Goal: Navigation & Orientation: Find specific page/section

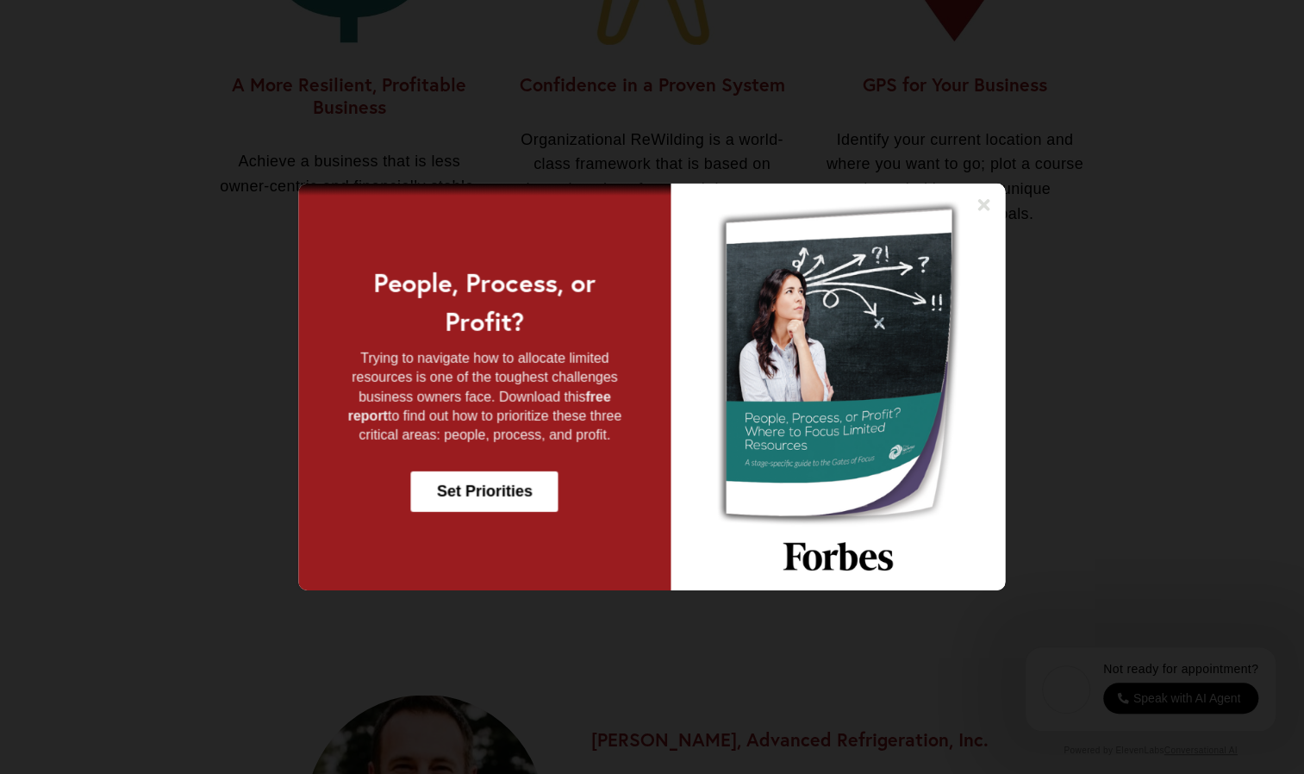
scroll to position [1636, 0]
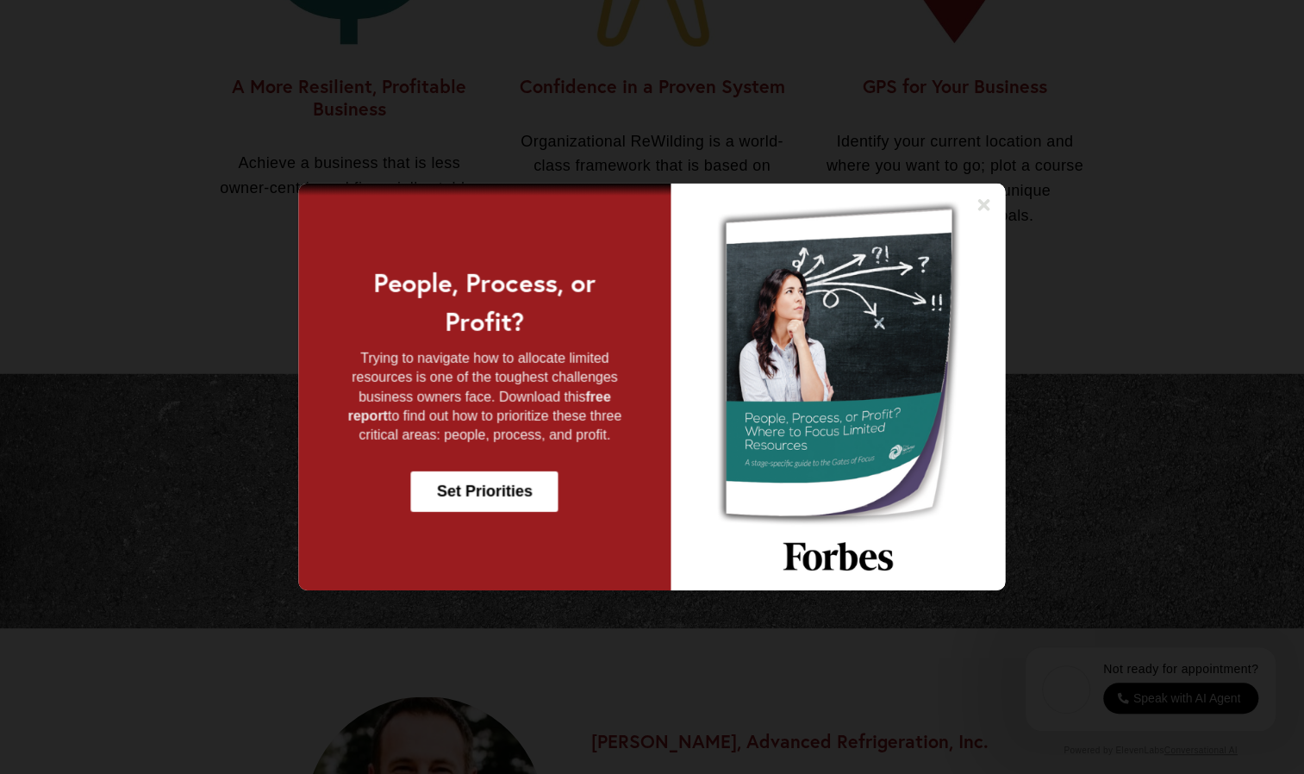
click at [826, 140] on div at bounding box center [652, 387] width 1304 height 774
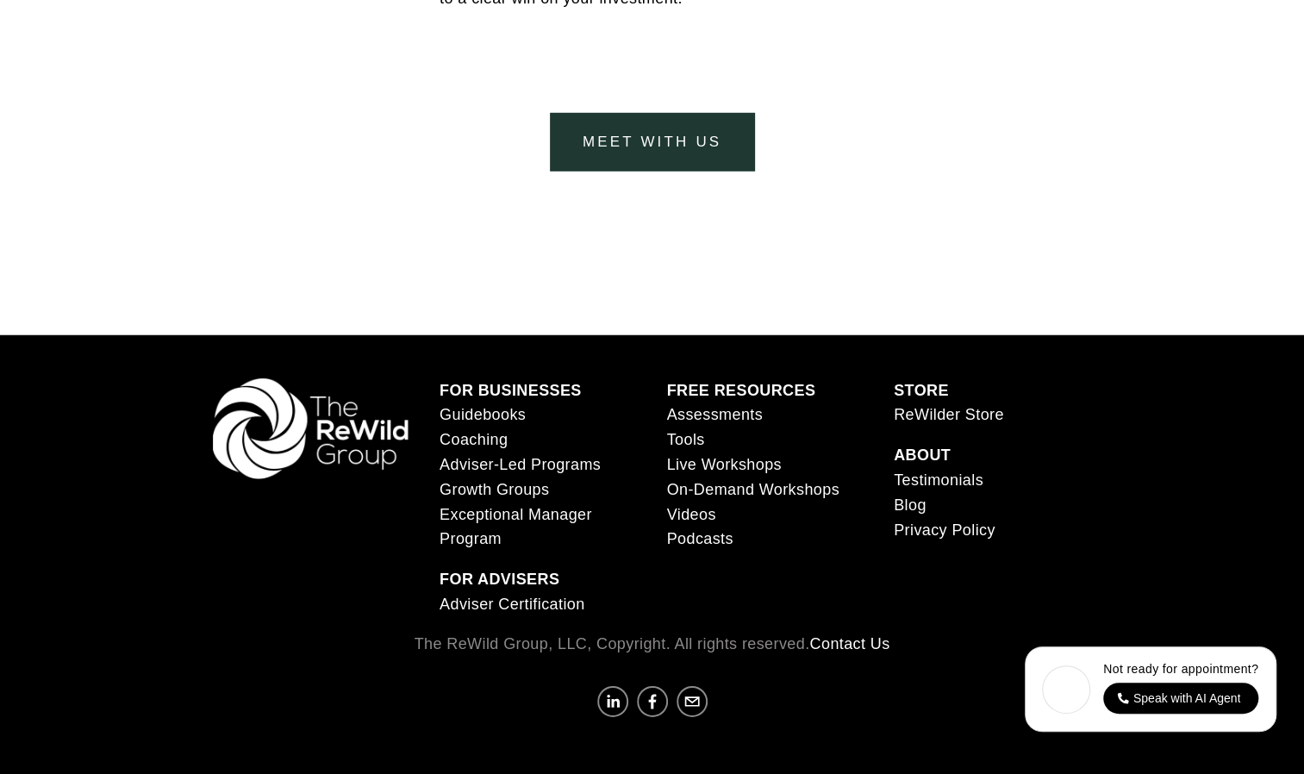
scroll to position [6963, 0]
click at [472, 408] on link "Guidebooks" at bounding box center [482, 414] width 86 height 25
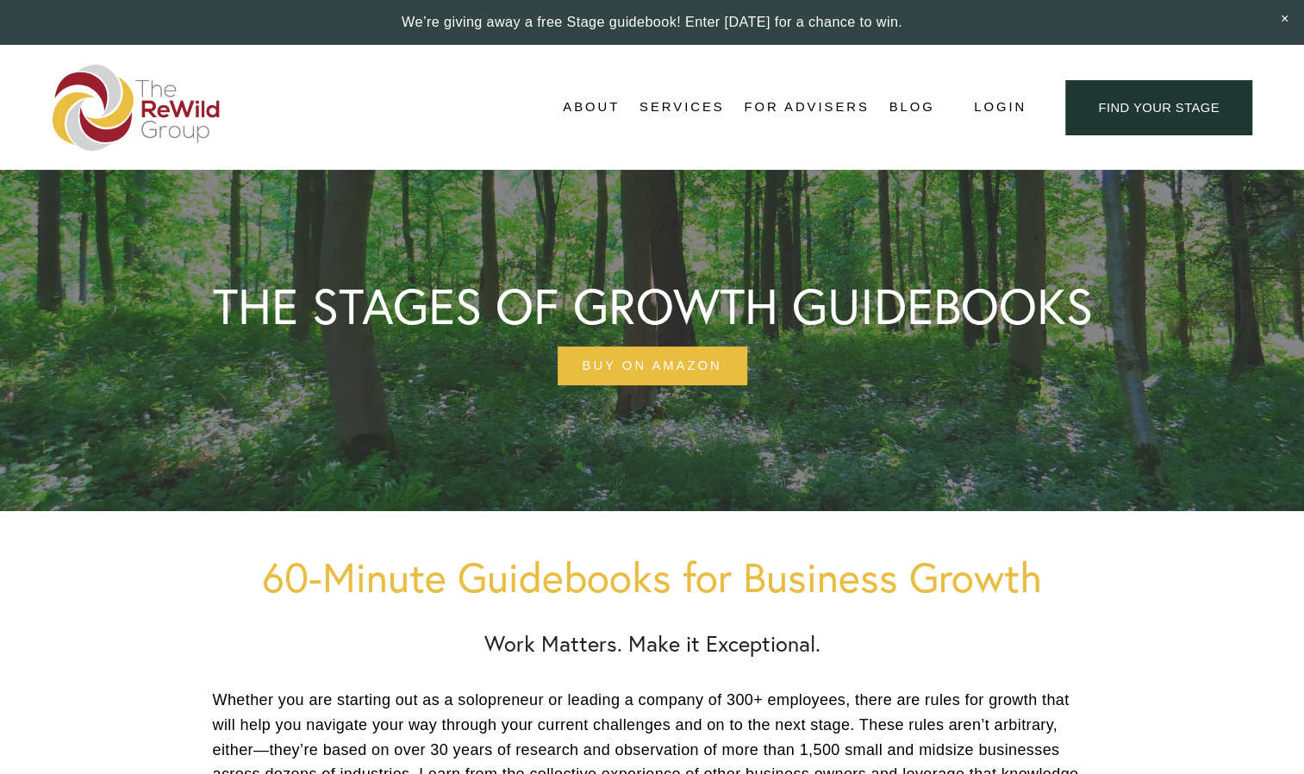
click at [576, 113] on span "About" at bounding box center [591, 107] width 57 height 23
click at [576, 119] on link "About" at bounding box center [591, 108] width 57 height 26
click at [0, 0] on div "About Us Adviser Network Stages of Growth Testimonials [PERSON_NAME], Founder M…" at bounding box center [0, 0] width 0 height 0
click at [0, 0] on span "About Us" at bounding box center [0, 0] width 0 height 0
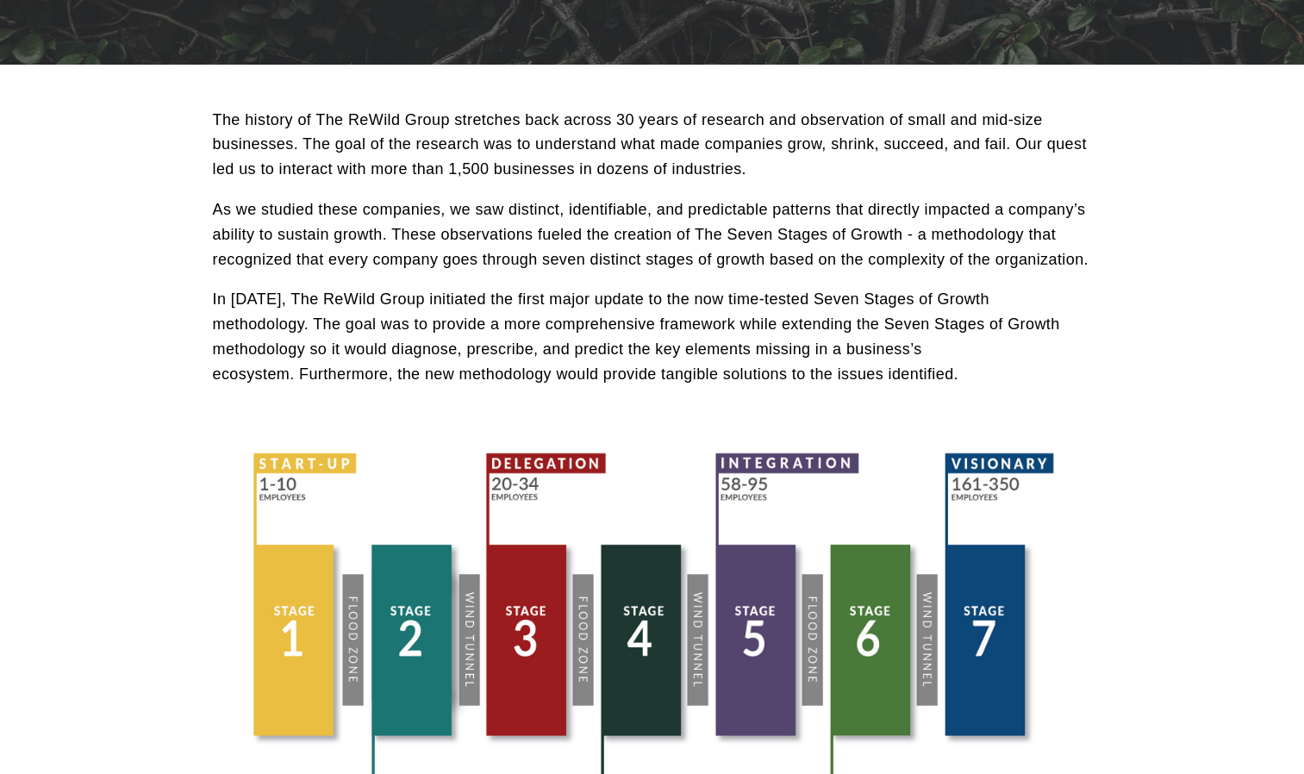
scroll to position [380, 0]
